Goal: Find specific page/section: Find specific page/section

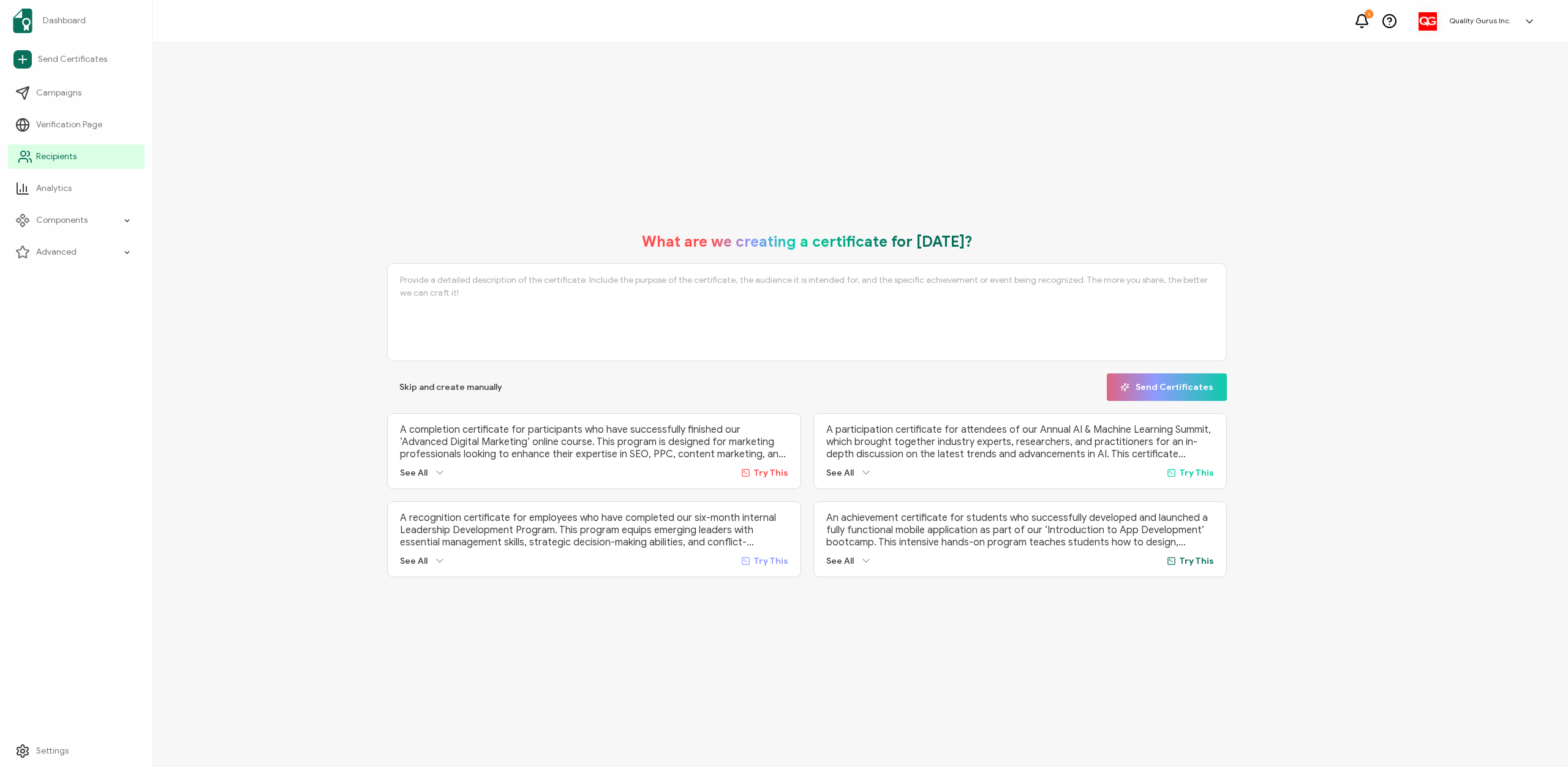
click at [36, 157] on span "Recipients" at bounding box center [56, 156] width 40 height 12
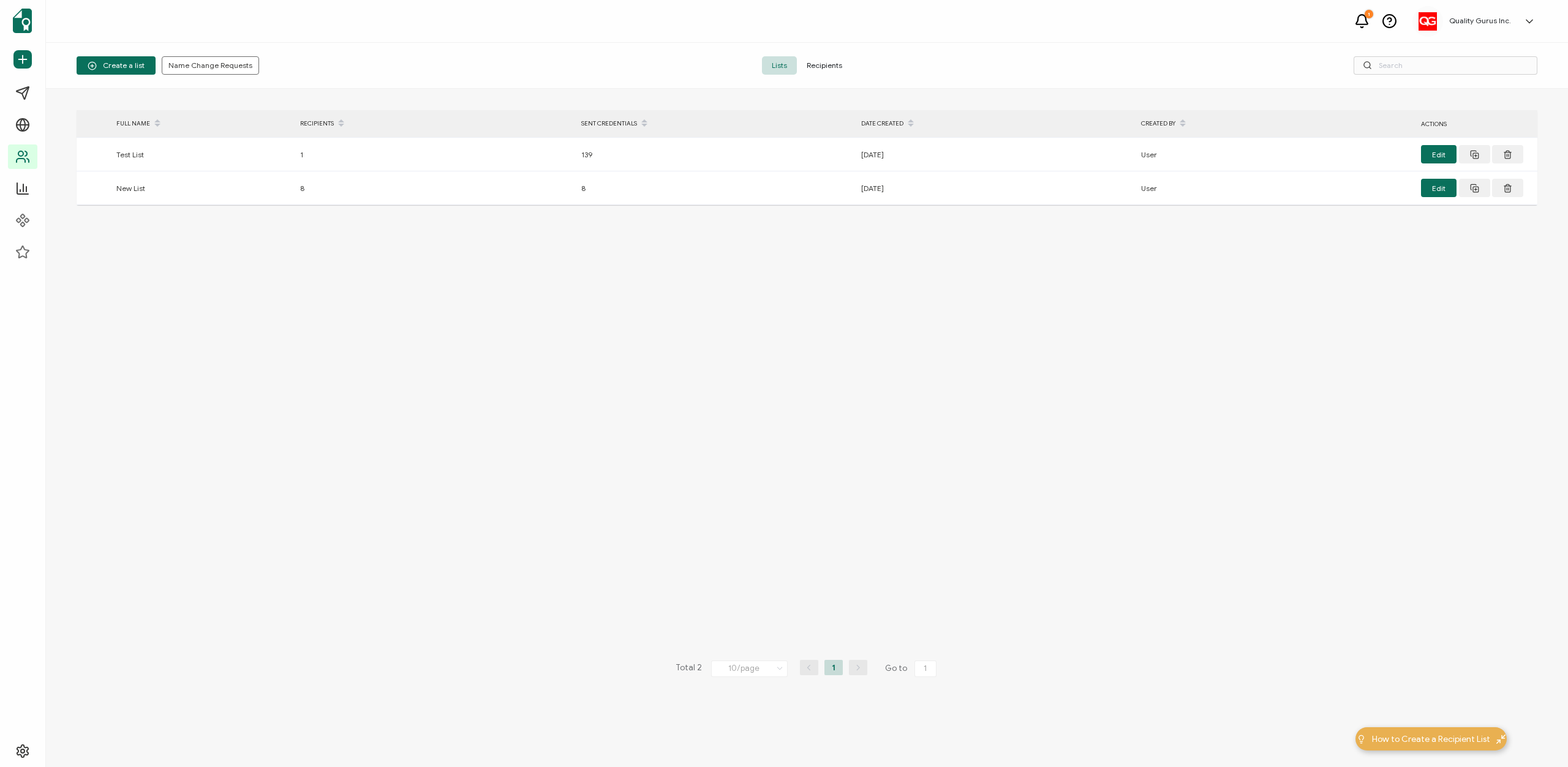
click at [817, 64] on span "Recipients" at bounding box center [824, 65] width 55 height 19
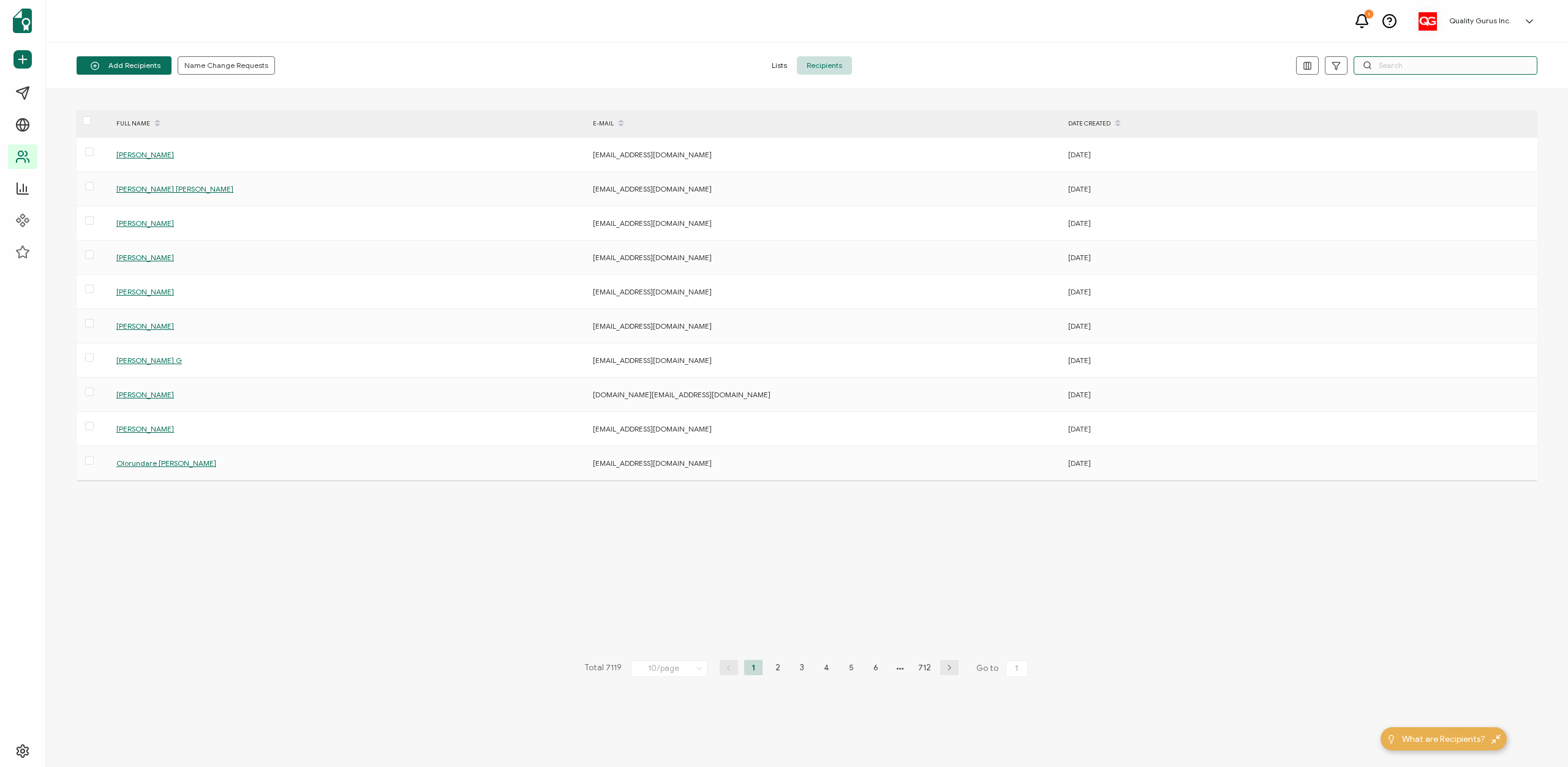
click at [1393, 63] on input "text" at bounding box center [1445, 65] width 184 height 19
paste input "[EMAIL_ADDRESS][DOMAIN_NAME]"
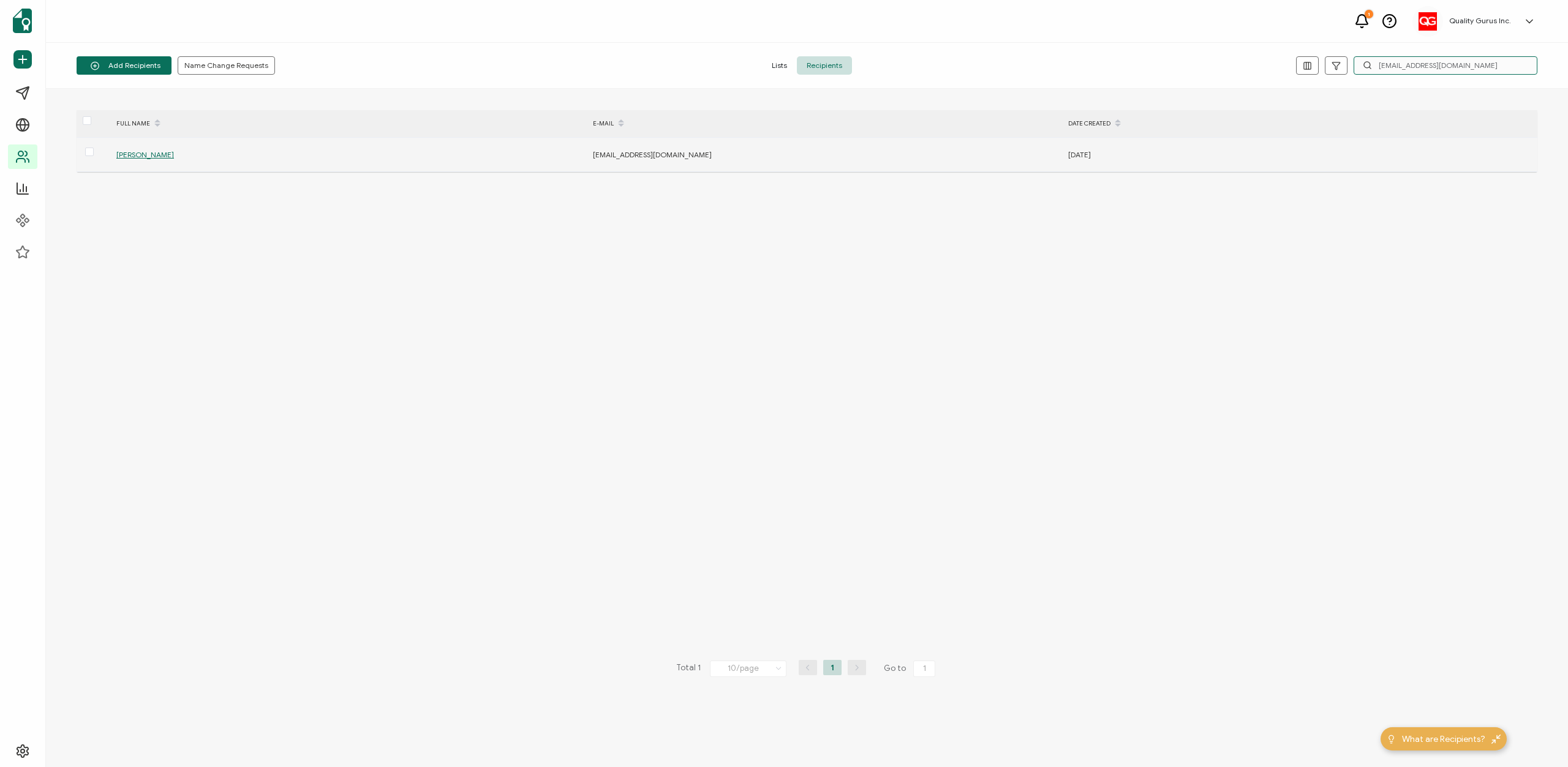
type input "[EMAIL_ADDRESS][DOMAIN_NAME]"
click at [117, 152] on span "[PERSON_NAME]" at bounding box center [145, 154] width 58 height 9
